Goal: Find specific page/section: Find specific page/section

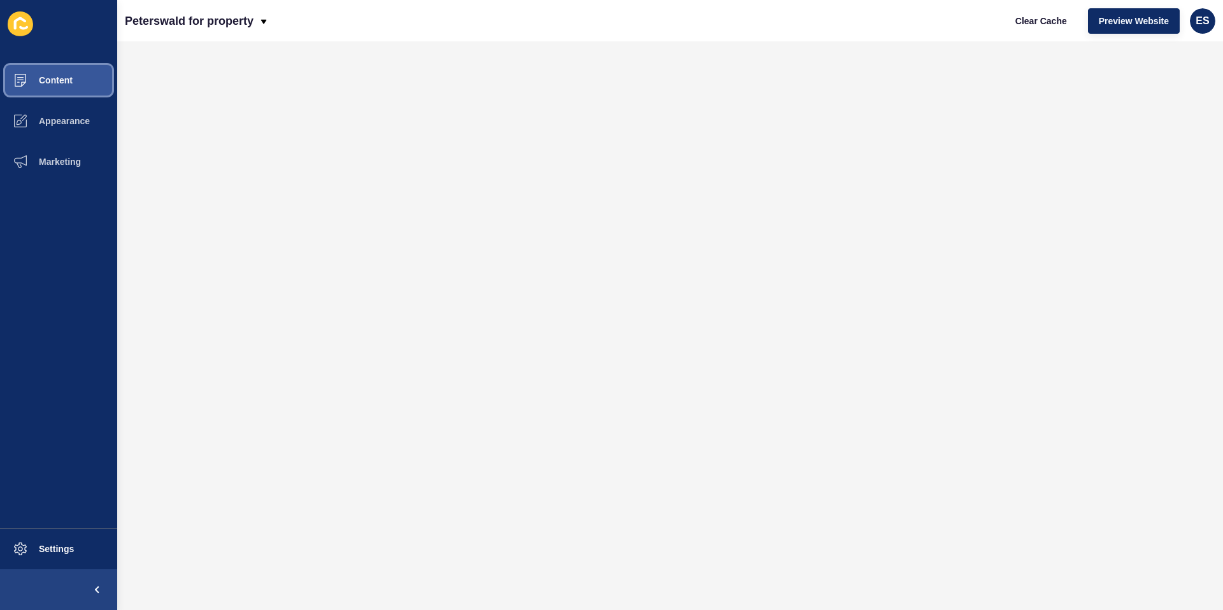
click at [27, 80] on span "Content" at bounding box center [35, 80] width 75 height 10
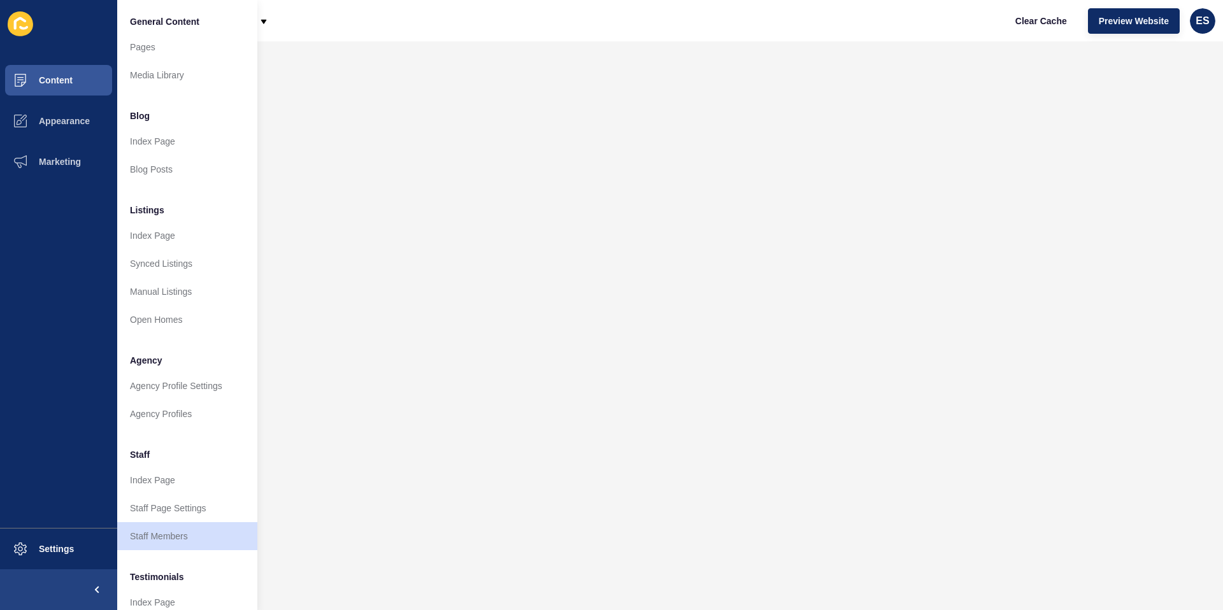
click at [140, 213] on span "Listings" at bounding box center [147, 210] width 34 height 13
click at [143, 363] on span "Agency" at bounding box center [146, 360] width 32 height 13
click at [135, 450] on span "Staff" at bounding box center [140, 454] width 20 height 13
